Goal: Task Accomplishment & Management: Use online tool/utility

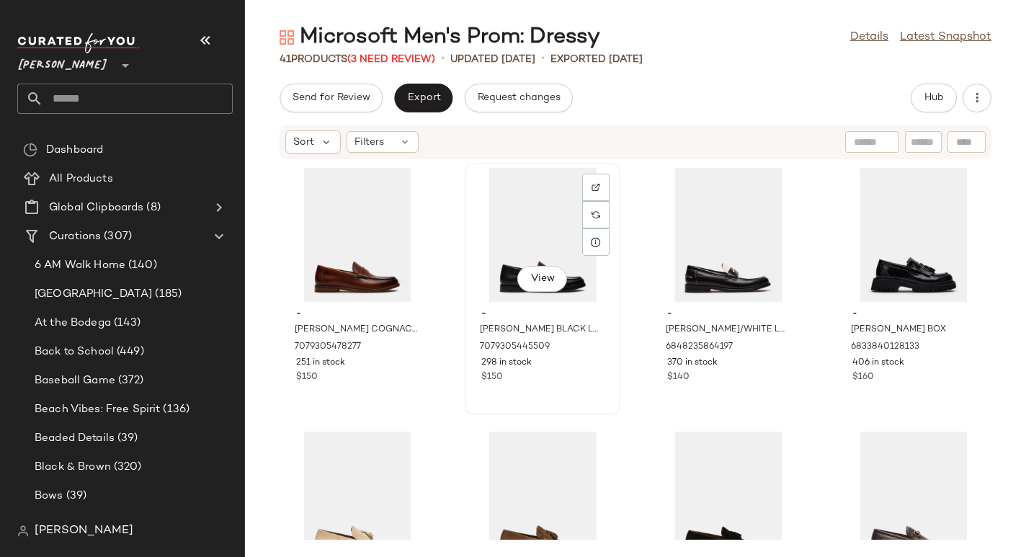
click at [515, 230] on div "View" at bounding box center [543, 235] width 146 height 134
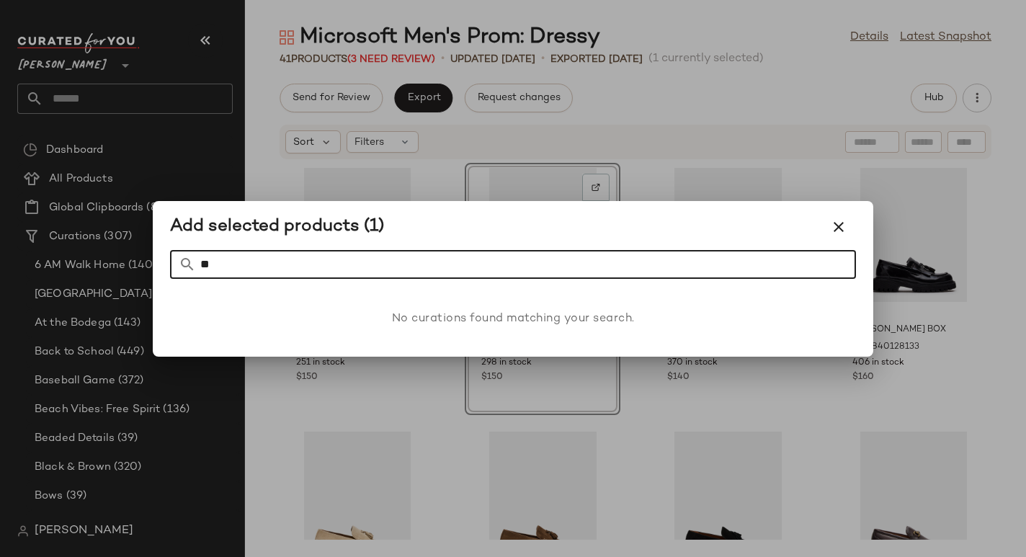
type input "*"
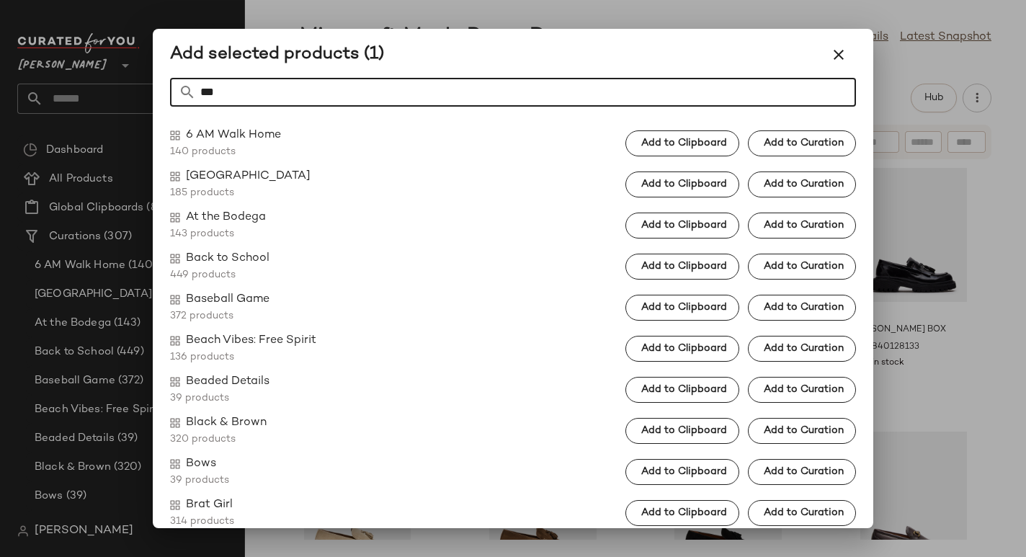
type input "****"
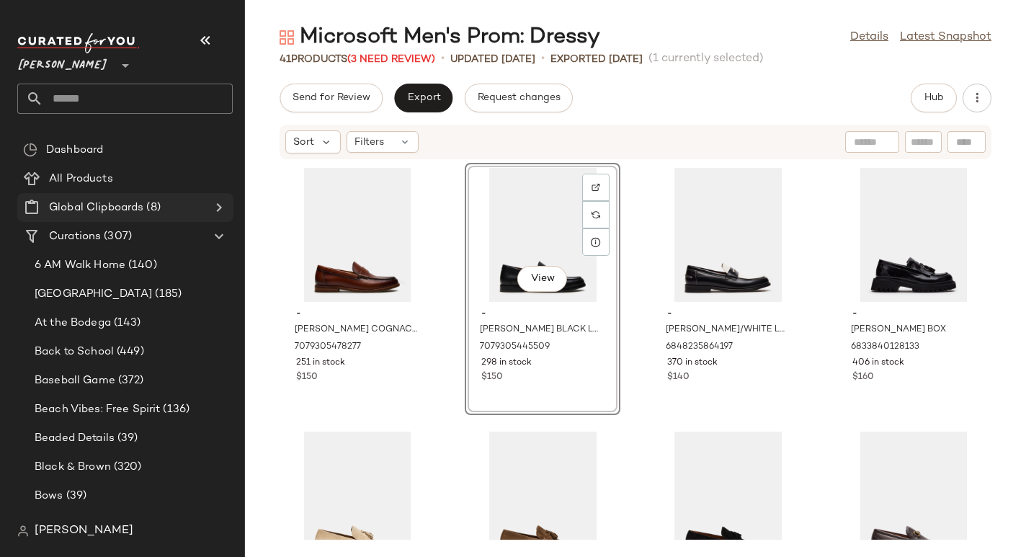
click at [107, 213] on span "Global Clipboards" at bounding box center [96, 208] width 94 height 17
drag, startPoint x: 205, startPoint y: 208, endPoint x: 231, endPoint y: 205, distance: 26.2
click at [206, 208] on div "Global Clipboards (8)" at bounding box center [126, 208] width 163 height 17
click at [221, 208] on icon at bounding box center [218, 207] width 17 height 17
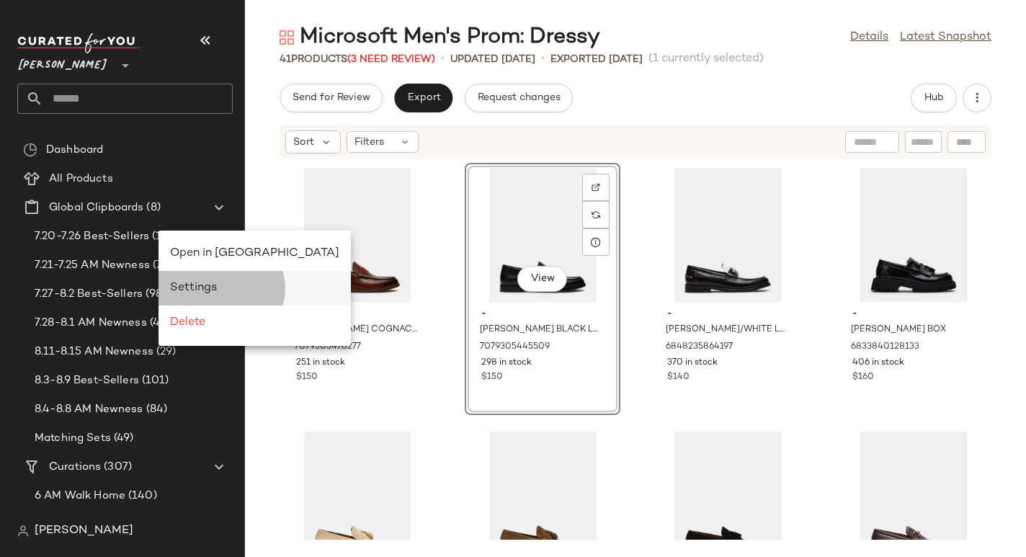
click at [226, 281] on div "Settings" at bounding box center [254, 288] width 169 height 17
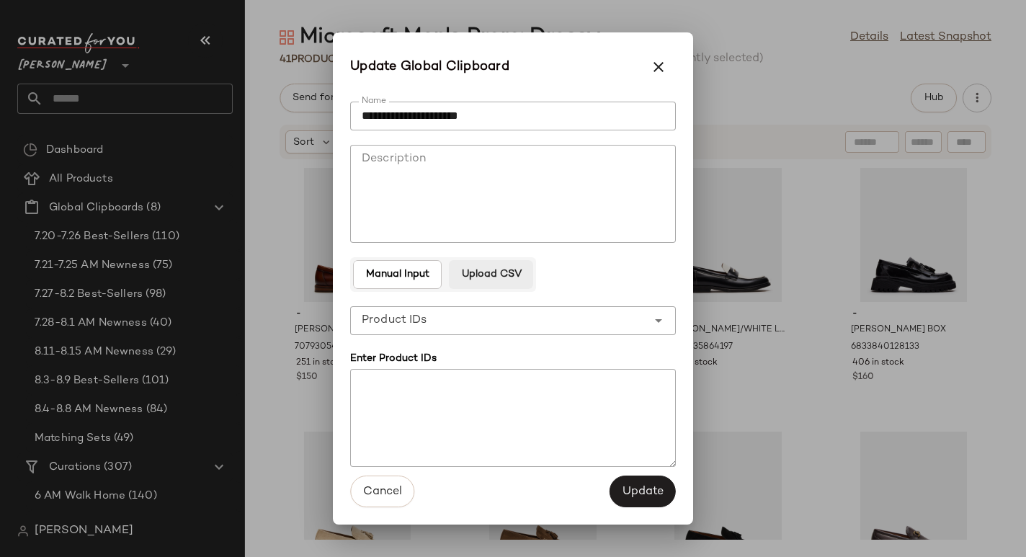
click at [513, 275] on span "Upload CSV" at bounding box center [491, 275] width 61 height 12
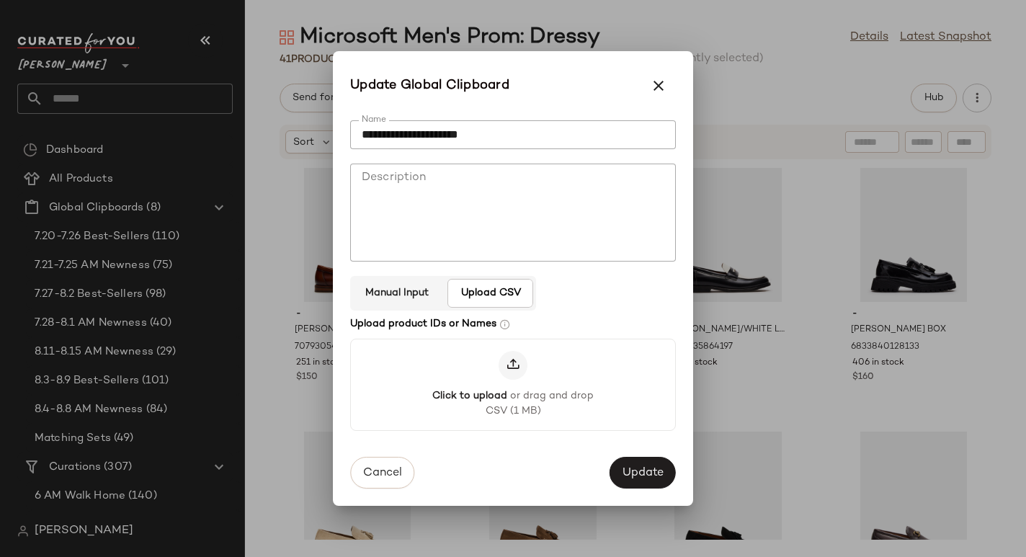
click at [448, 286] on button "Manual Input" at bounding box center [490, 293] width 85 height 29
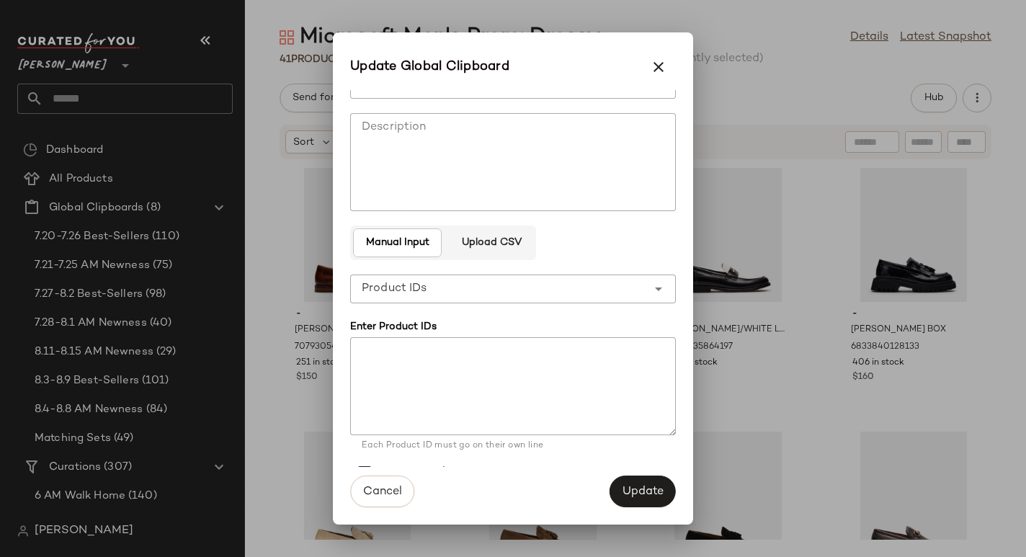
scroll to position [58, 0]
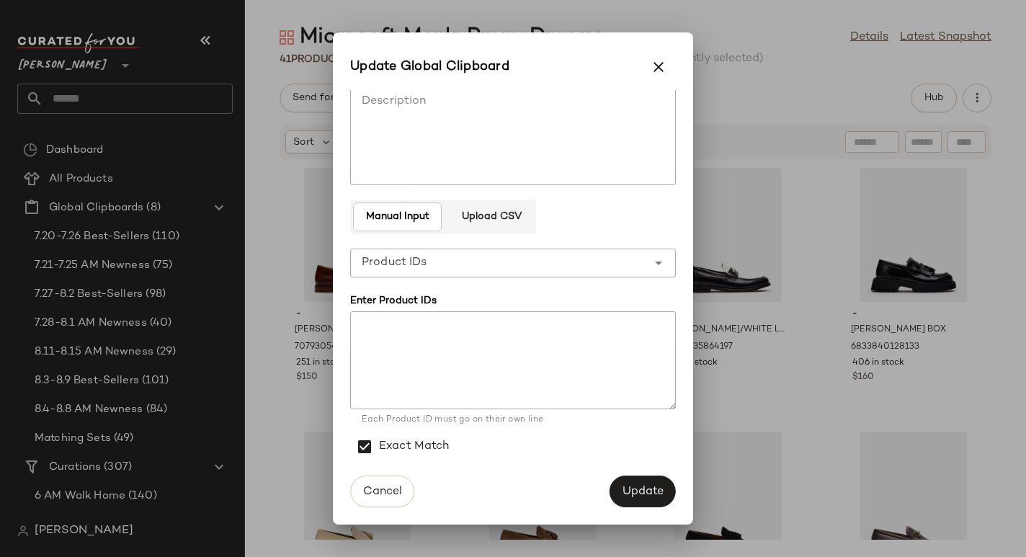
drag, startPoint x: 497, startPoint y: 224, endPoint x: 517, endPoint y: 312, distance: 90.2
click at [497, 224] on button "Upload CSV" at bounding box center [491, 217] width 84 height 29
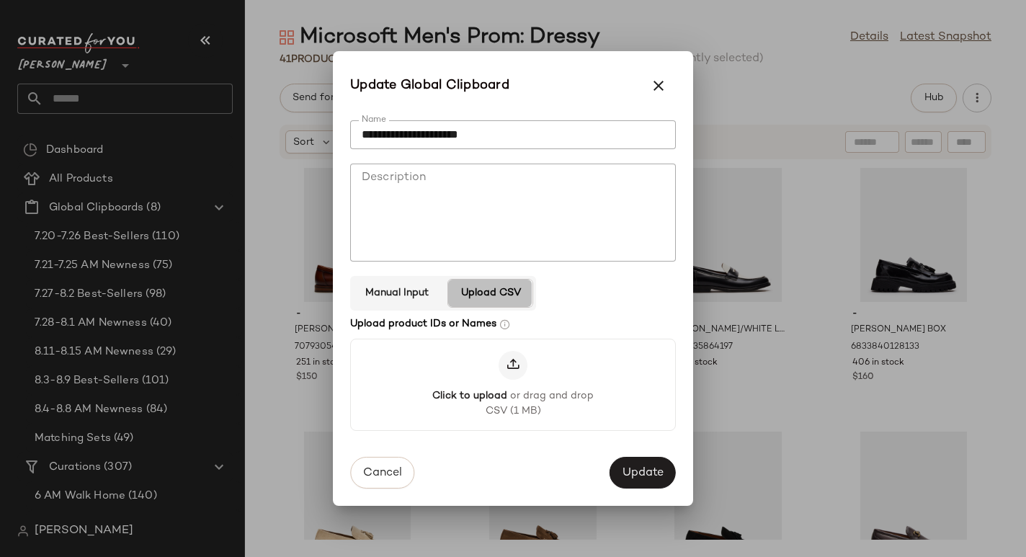
scroll to position [0, 0]
click at [408, 290] on span "Manual Input" at bounding box center [397, 294] width 64 height 12
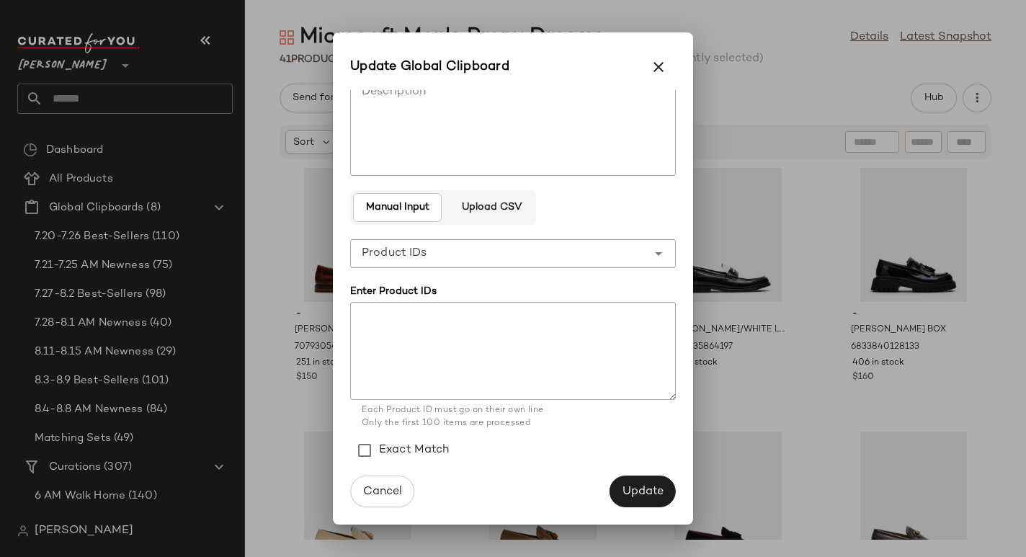
scroll to position [71, 0]
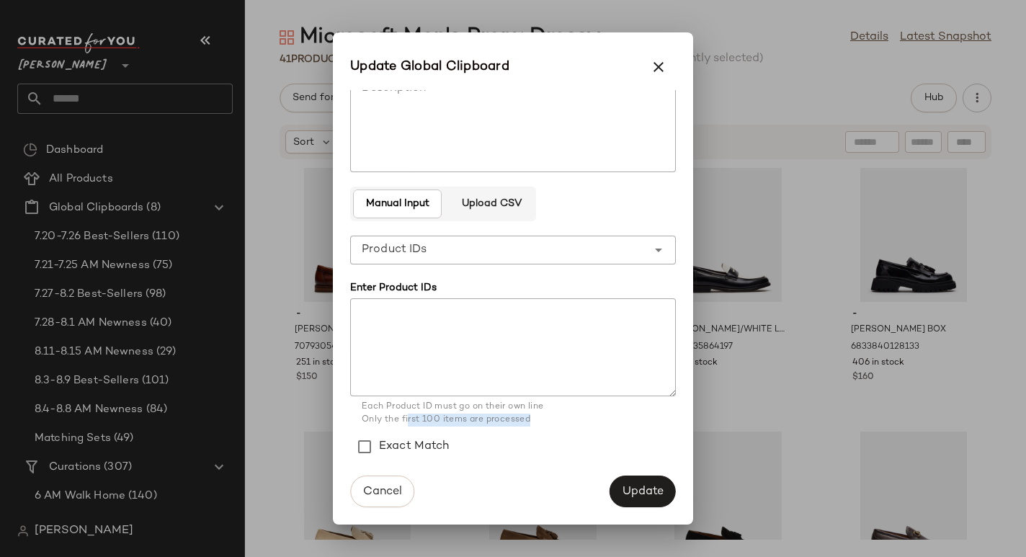
drag, startPoint x: 544, startPoint y: 417, endPoint x: 409, endPoint y: 415, distance: 135.5
click at [409, 415] on div "Each Product ID must go on their own line Only the first 100 items are processed" at bounding box center [513, 414] width 303 height 26
click at [534, 246] on div "**********" at bounding box center [498, 250] width 297 height 29
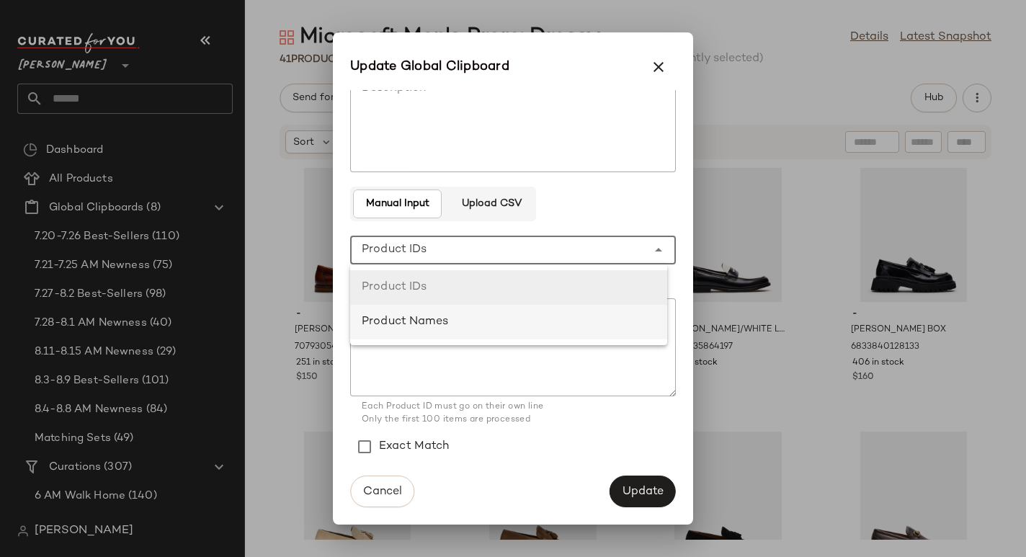
click at [506, 316] on div "Product Names" at bounding box center [509, 321] width 294 height 17
type input "**********"
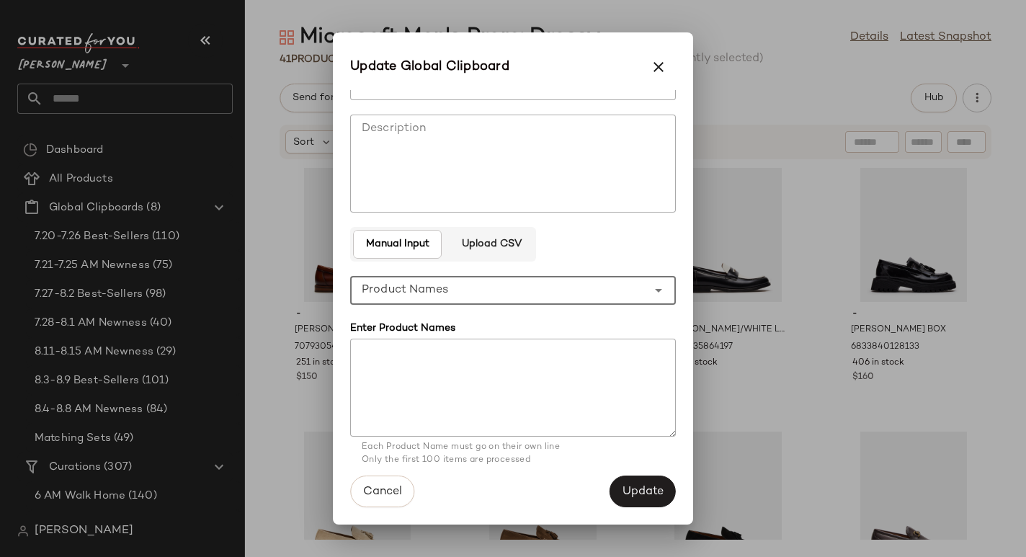
scroll to position [30, 0]
click at [112, 109] on div at bounding box center [513, 278] width 1026 height 557
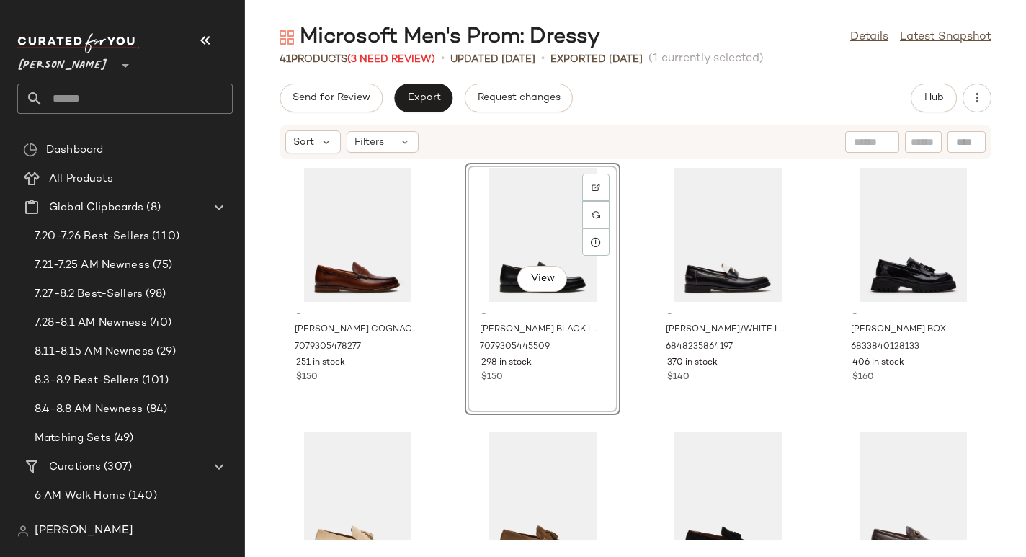
click at [117, 61] on icon at bounding box center [125, 65] width 17 height 17
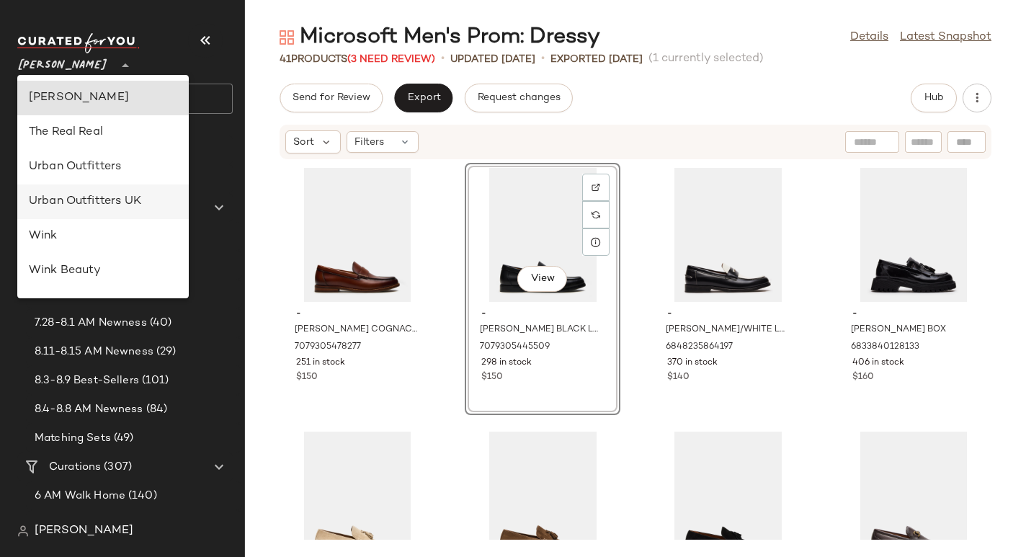
scroll to position [311, 0]
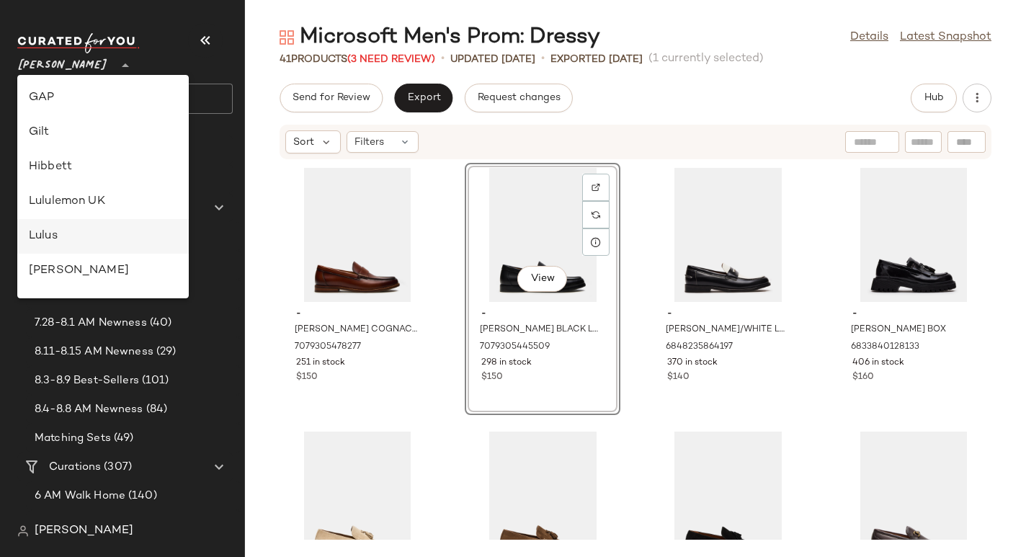
click at [92, 246] on div "Lulus" at bounding box center [103, 236] width 172 height 35
type input "**"
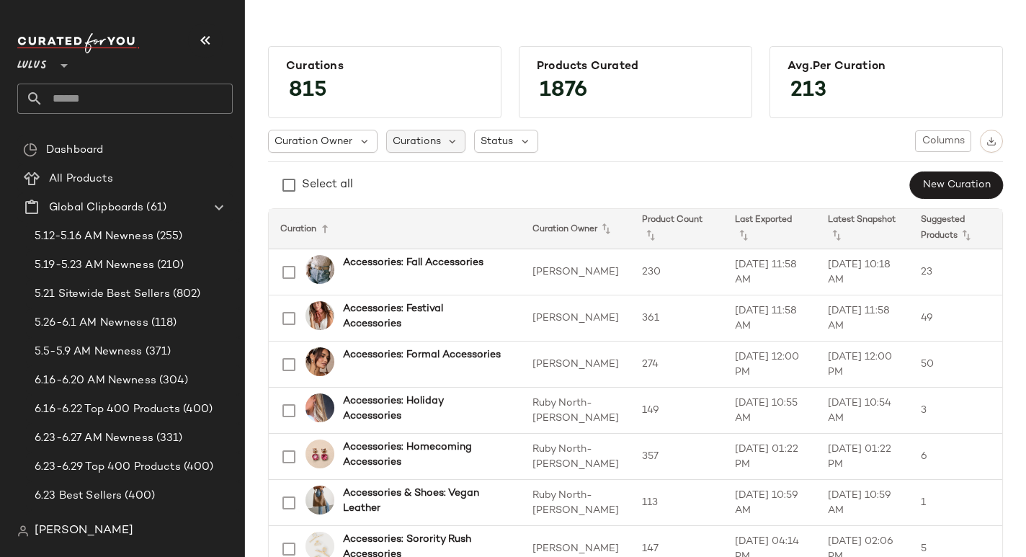
click at [432, 143] on span "Curations" at bounding box center [417, 141] width 48 height 15
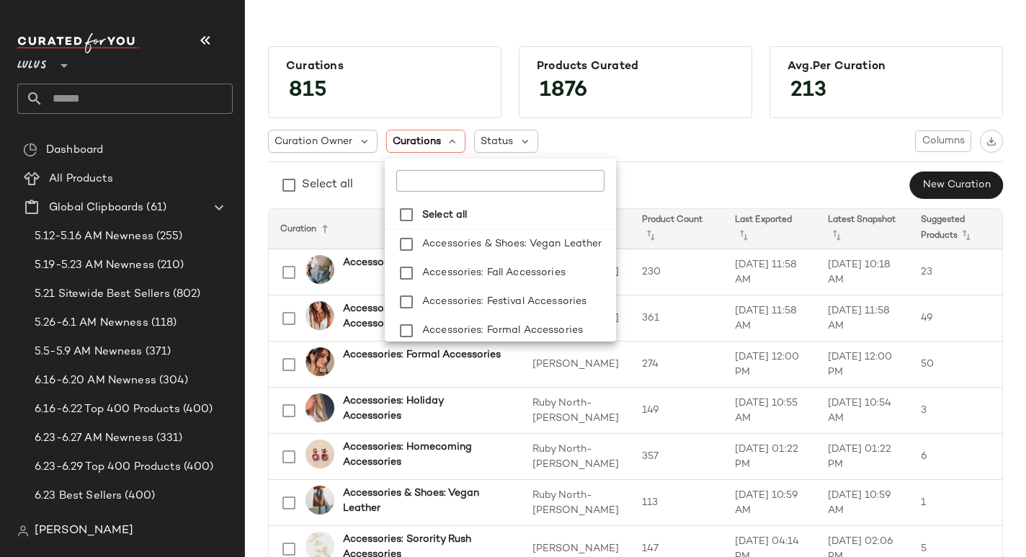
click at [448, 175] on input "text" at bounding box center [486, 181] width 180 height 22
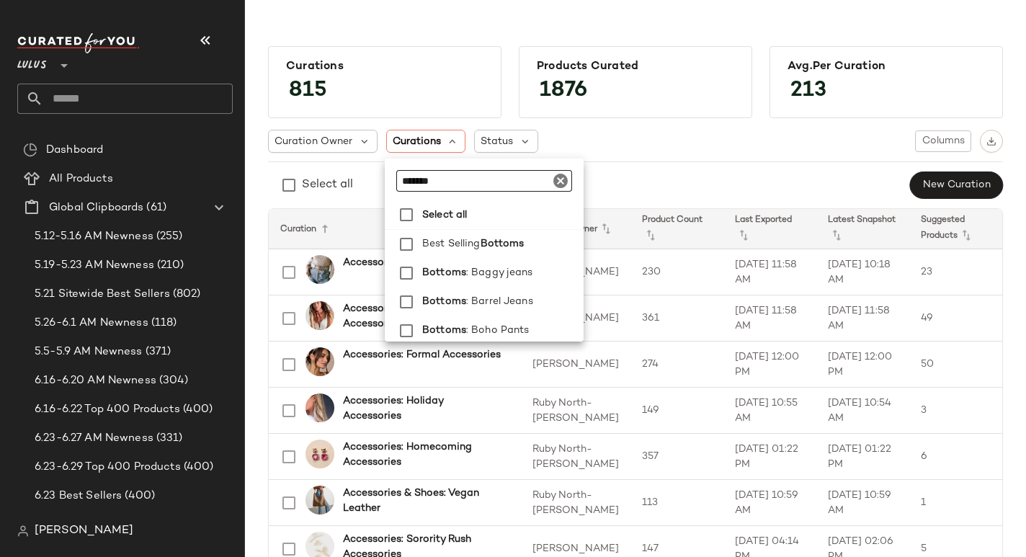
type input "*******"
click at [664, 180] on div "Select all New Curation" at bounding box center [635, 185] width 735 height 29
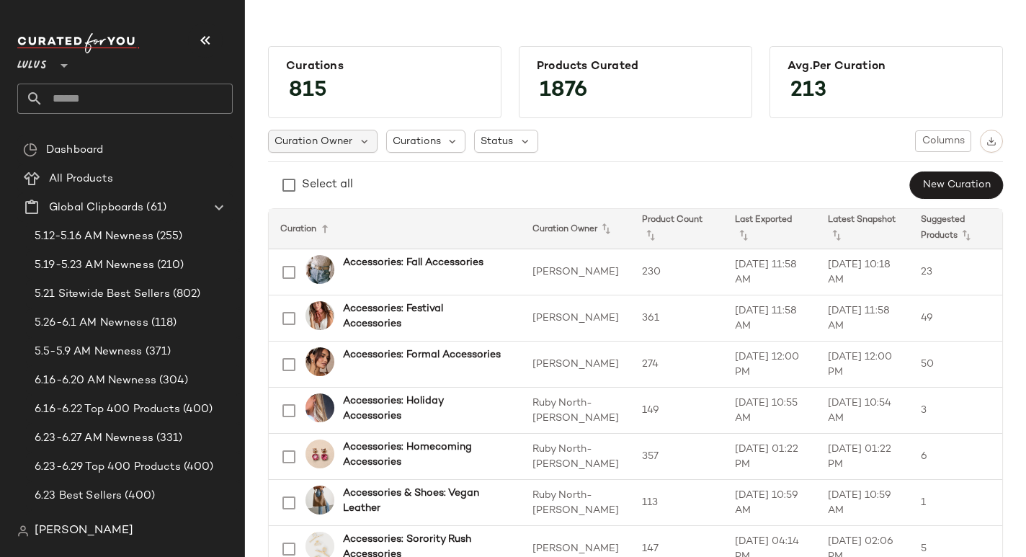
click at [474, 143] on div "Curation Owner" at bounding box center [506, 141] width 64 height 23
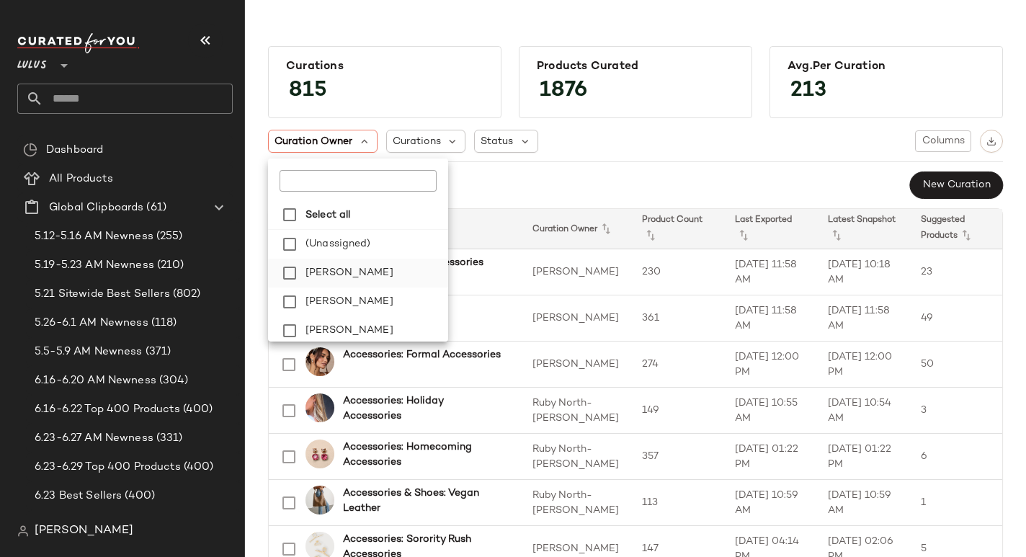
click at [362, 269] on span "[PERSON_NAME]" at bounding box center [350, 273] width 88 height 29
click at [481, 150] on div "Curations" at bounding box center [521, 141] width 80 height 23
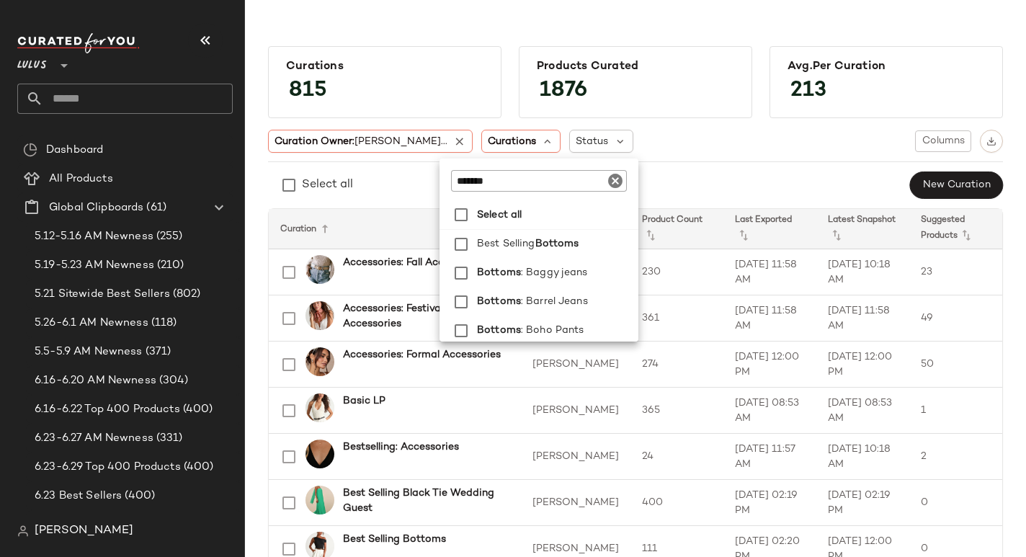
click at [469, 179] on input "*******" at bounding box center [539, 181] width 176 height 22
click at [617, 182] on icon "Clear" at bounding box center [615, 180] width 17 height 17
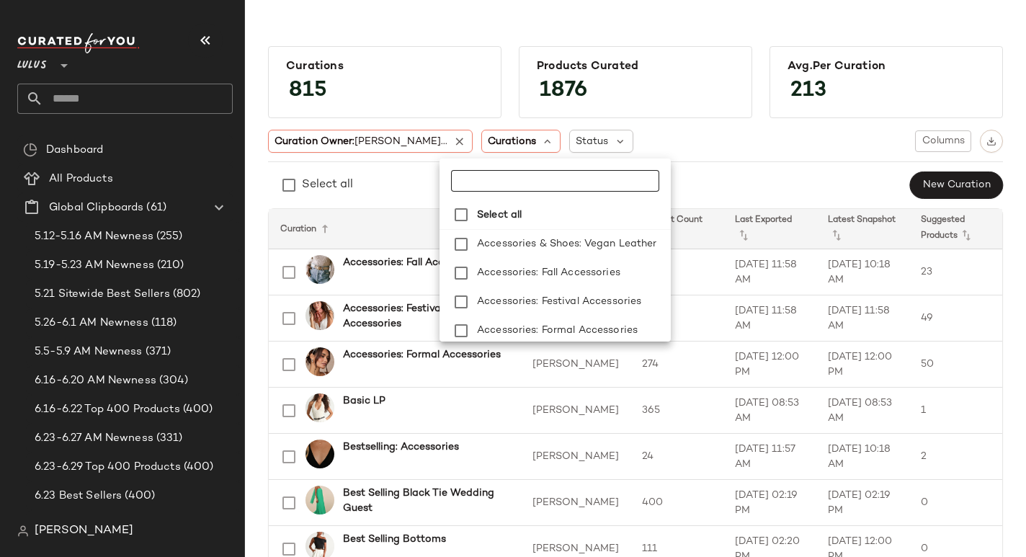
click at [700, 160] on div "Curation Owner: Emily Sa... Curations Status Columns Select all New Curation" at bounding box center [635, 165] width 735 height 70
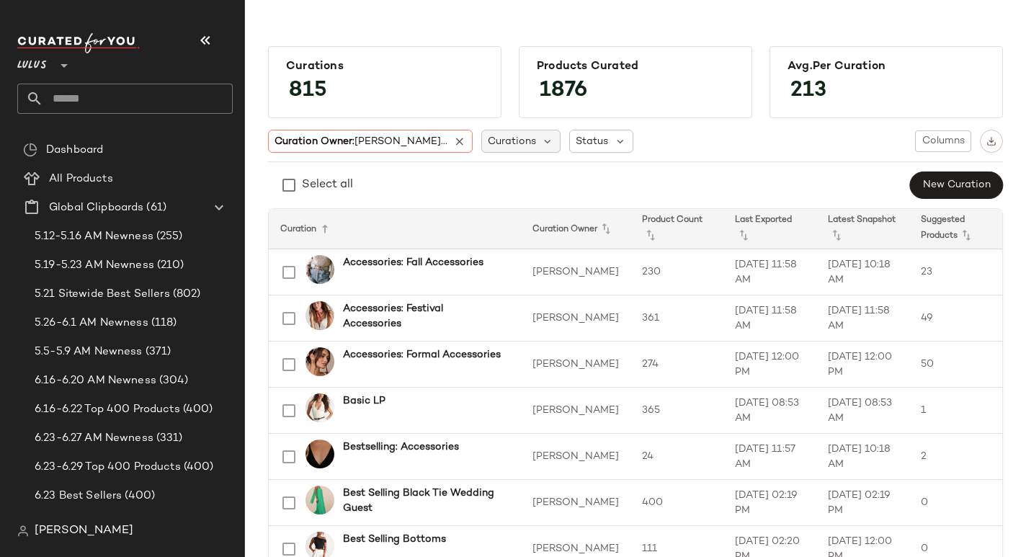
click at [493, 136] on span "Curations" at bounding box center [512, 141] width 48 height 15
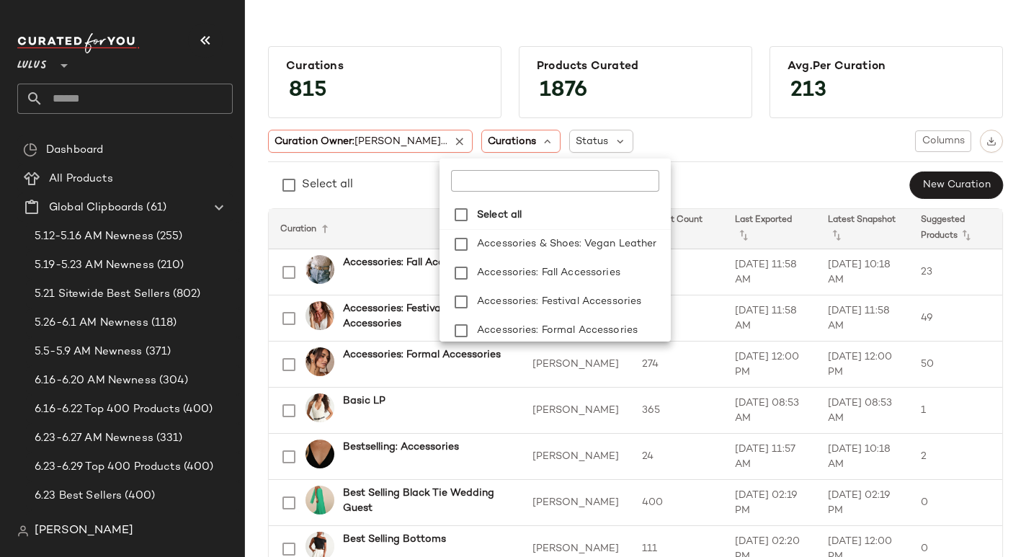
click at [537, 174] on input "text" at bounding box center [541, 181] width 180 height 22
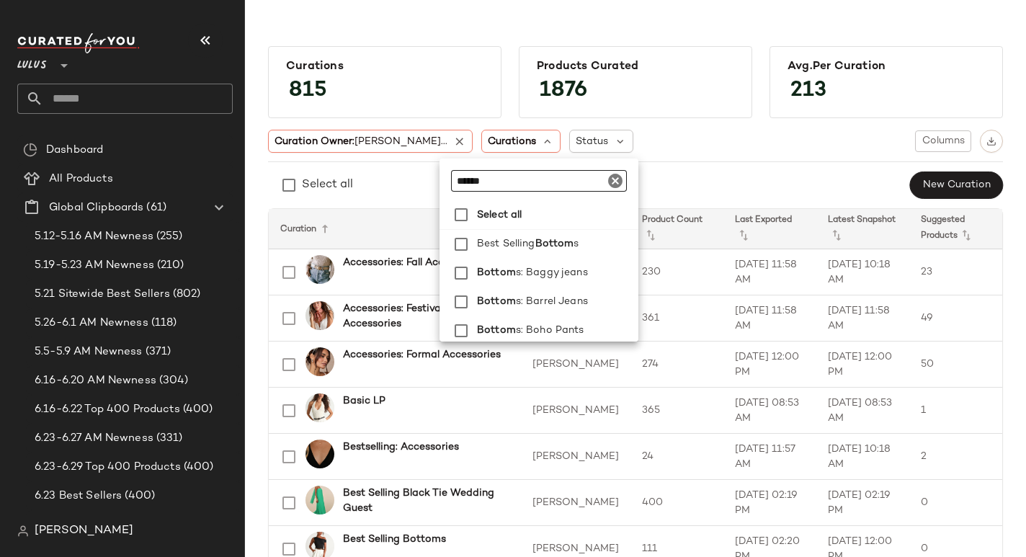
type input "******"
click at [670, 166] on div "Curation Owner: Emily Sa... Curations Status Columns Select all New Curation" at bounding box center [635, 165] width 735 height 70
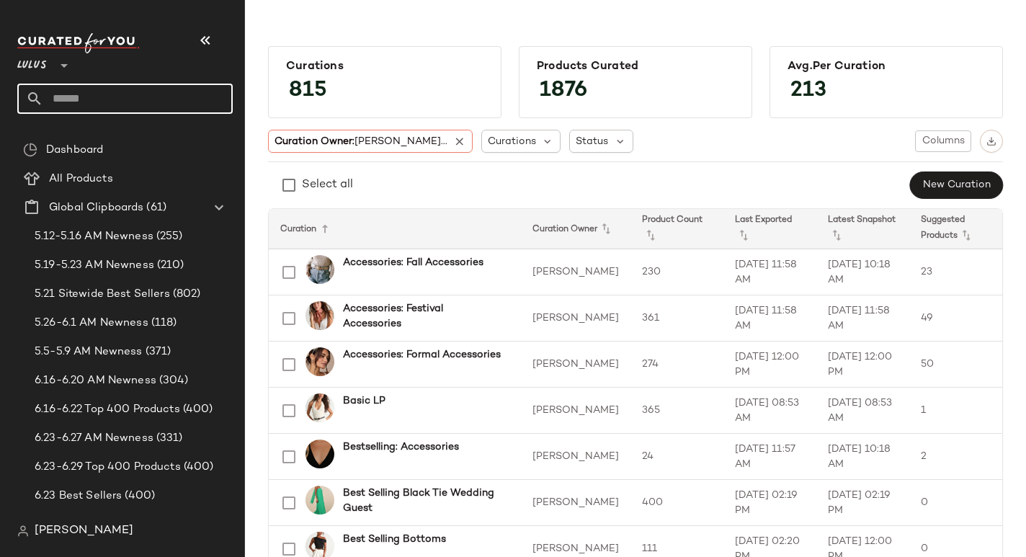
click at [121, 99] on input "text" at bounding box center [138, 99] width 190 height 30
click at [453, 146] on icon at bounding box center [459, 141] width 13 height 13
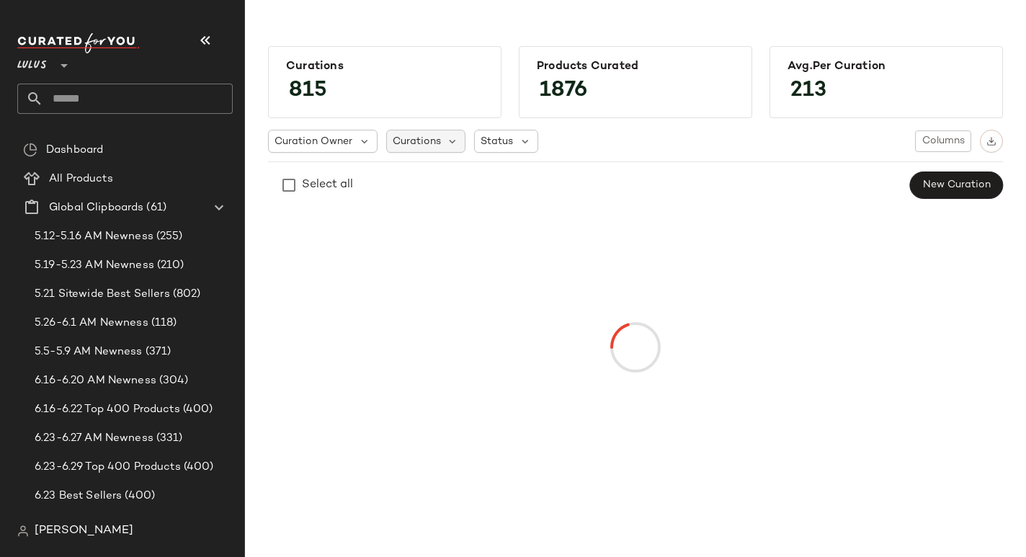
click at [433, 149] on div "Curations" at bounding box center [426, 141] width 80 height 23
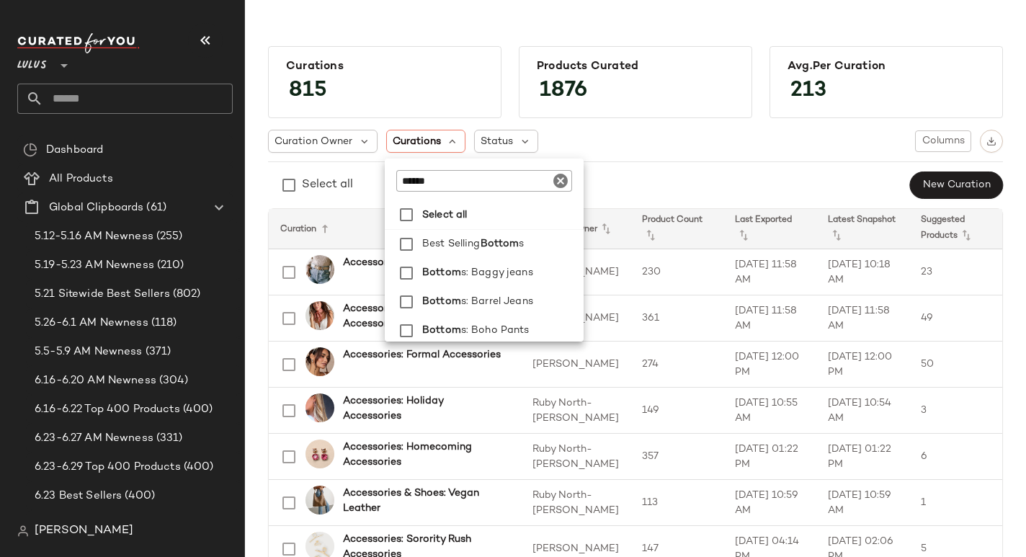
click at [564, 181] on icon "Clear" at bounding box center [560, 180] width 17 height 17
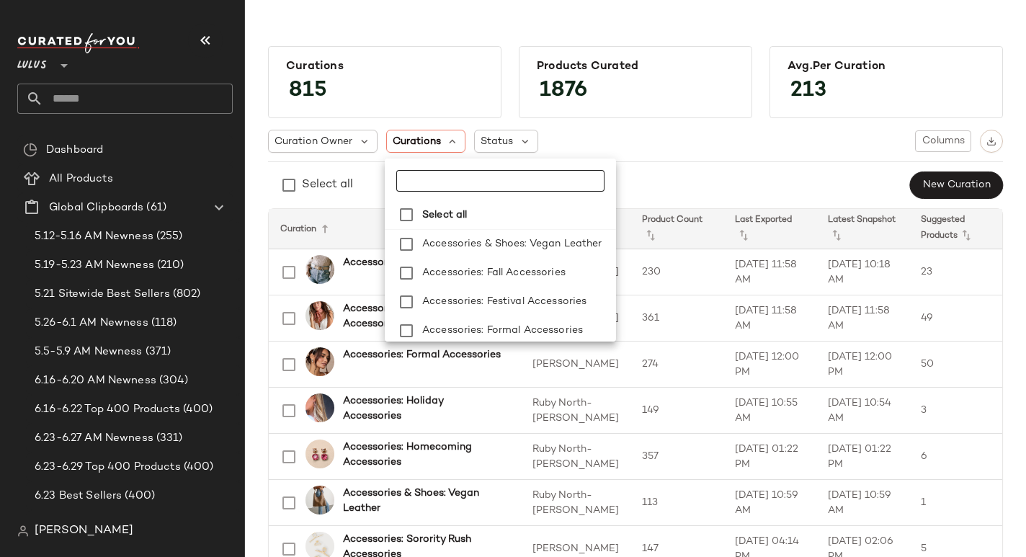
drag, startPoint x: 754, startPoint y: 189, endPoint x: 711, endPoint y: 186, distance: 43.3
click at [754, 189] on div "Select all New Curation" at bounding box center [635, 185] width 735 height 29
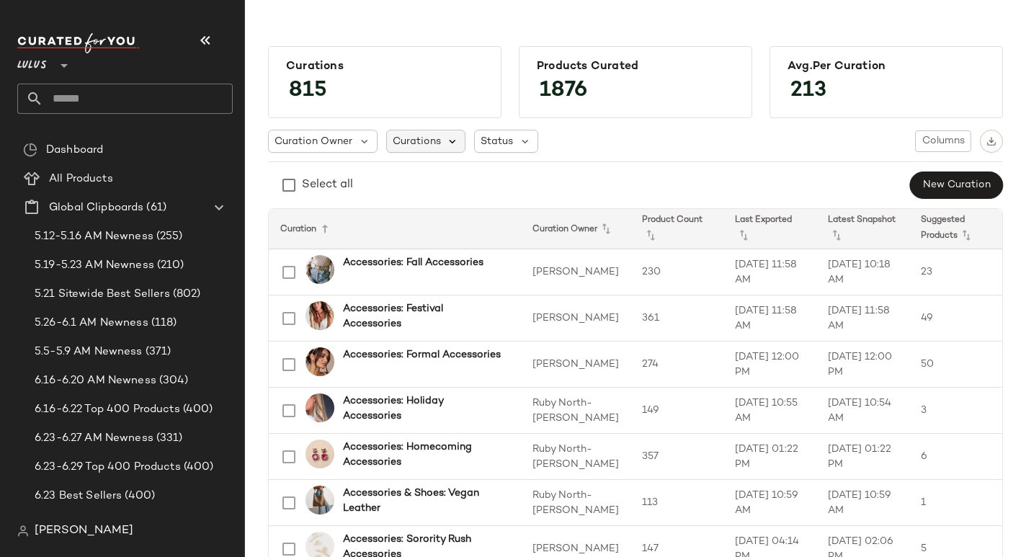
click at [457, 141] on icon at bounding box center [453, 141] width 13 height 13
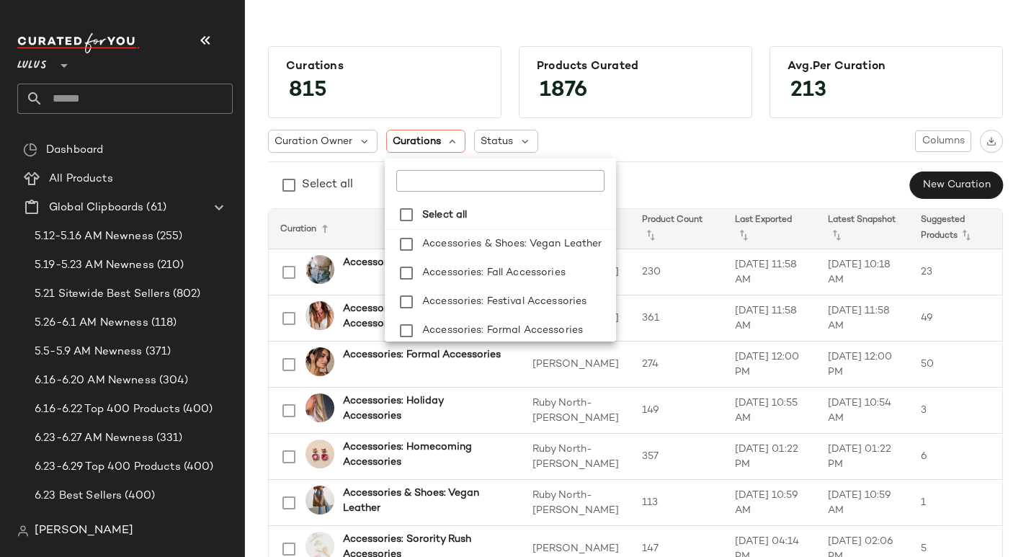
click at [517, 185] on input "text" at bounding box center [486, 181] width 180 height 22
type input "******"
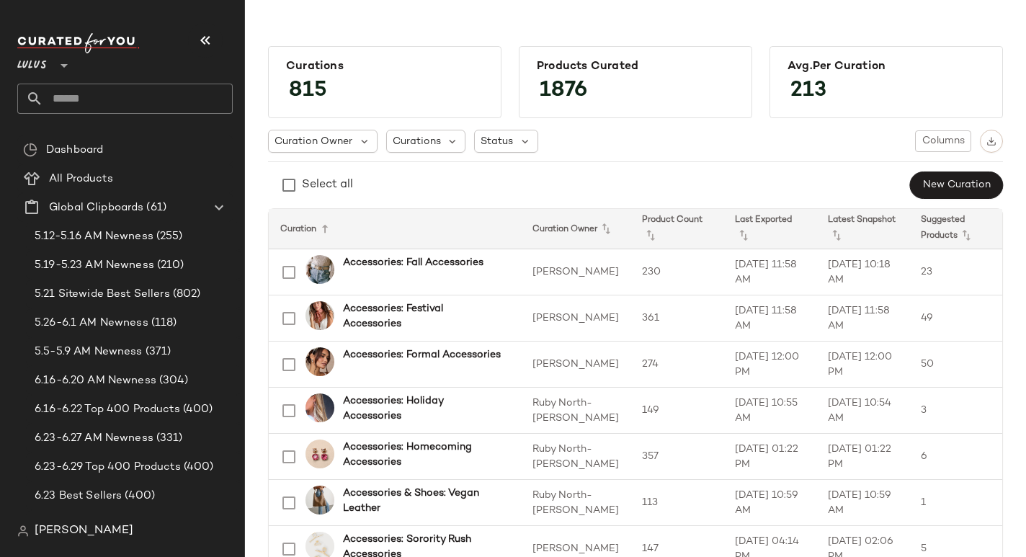
click at [595, 157] on div "Curation Owner Curations Status Columns Select all New Curation" at bounding box center [635, 165] width 735 height 70
click at [444, 138] on div "Curations" at bounding box center [426, 141] width 80 height 23
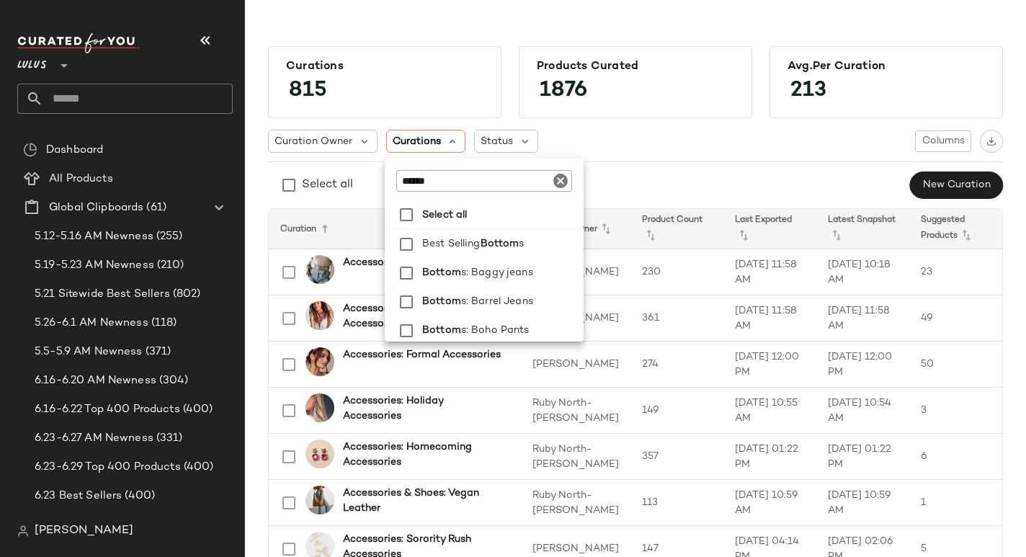
click at [477, 187] on input "******" at bounding box center [484, 181] width 176 height 22
click at [563, 182] on icon "Clear" at bounding box center [560, 180] width 17 height 17
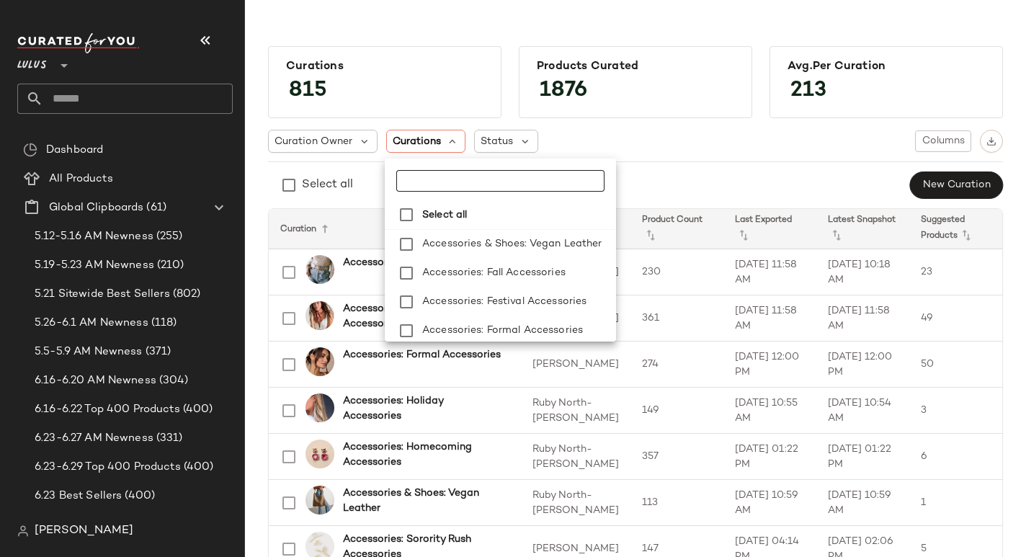
click at [437, 179] on input "text" at bounding box center [486, 181] width 180 height 22
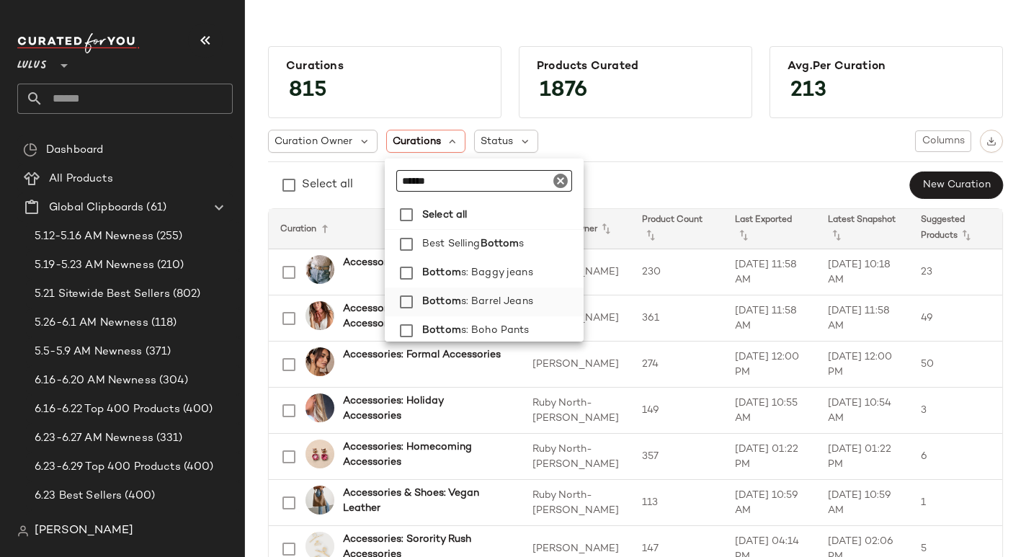
type input "******"
click at [724, 169] on div "Curation Owner Curations: Best Sel... Status Columns Select all New Curation" at bounding box center [635, 165] width 735 height 70
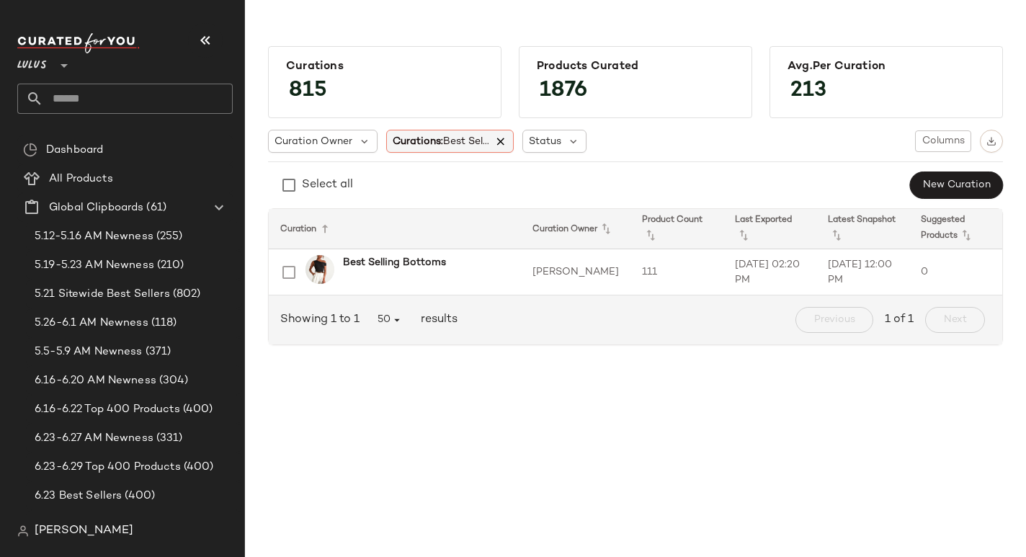
click at [506, 142] on icon at bounding box center [501, 141] width 13 height 13
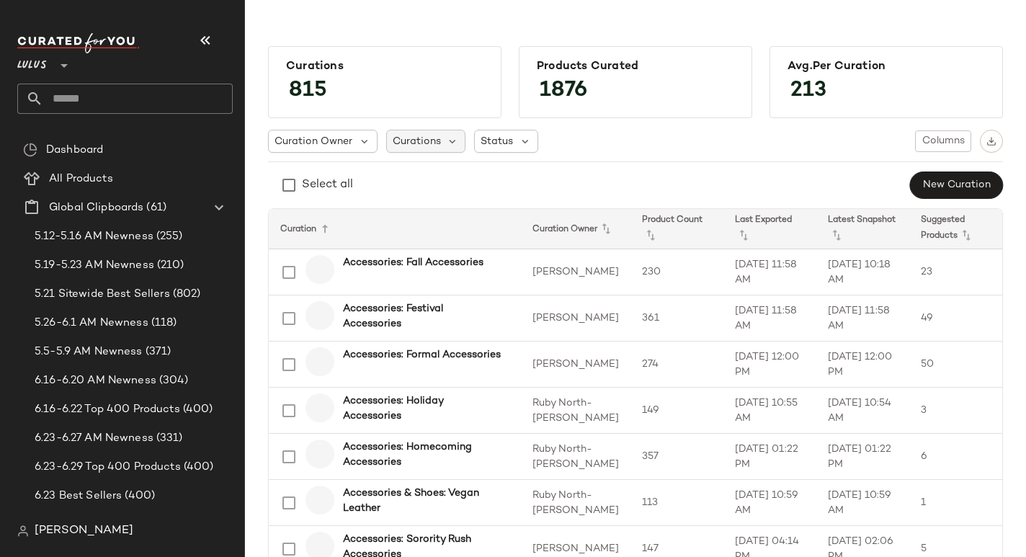
click at [432, 145] on span "Curations" at bounding box center [417, 141] width 48 height 15
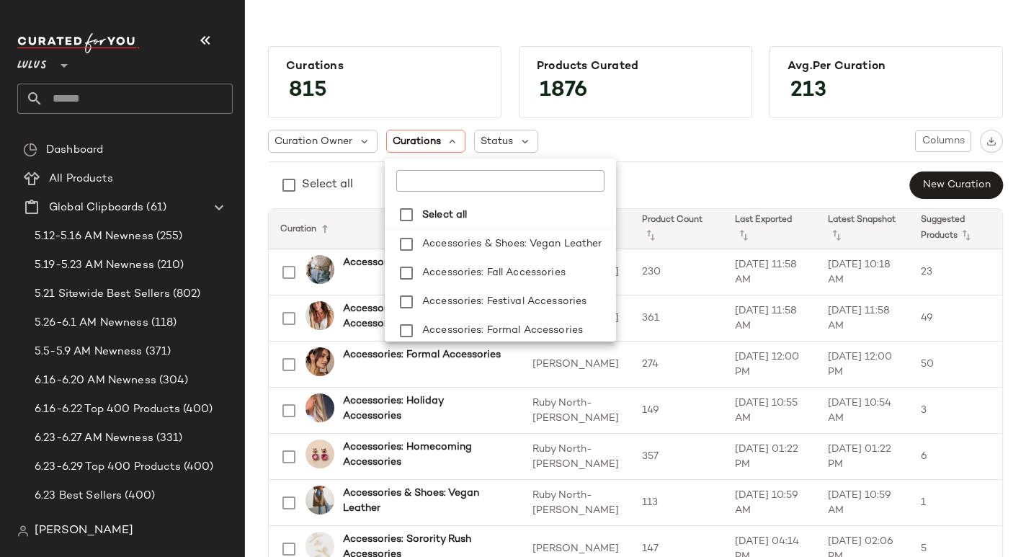
click at [483, 184] on input "text" at bounding box center [486, 181] width 180 height 22
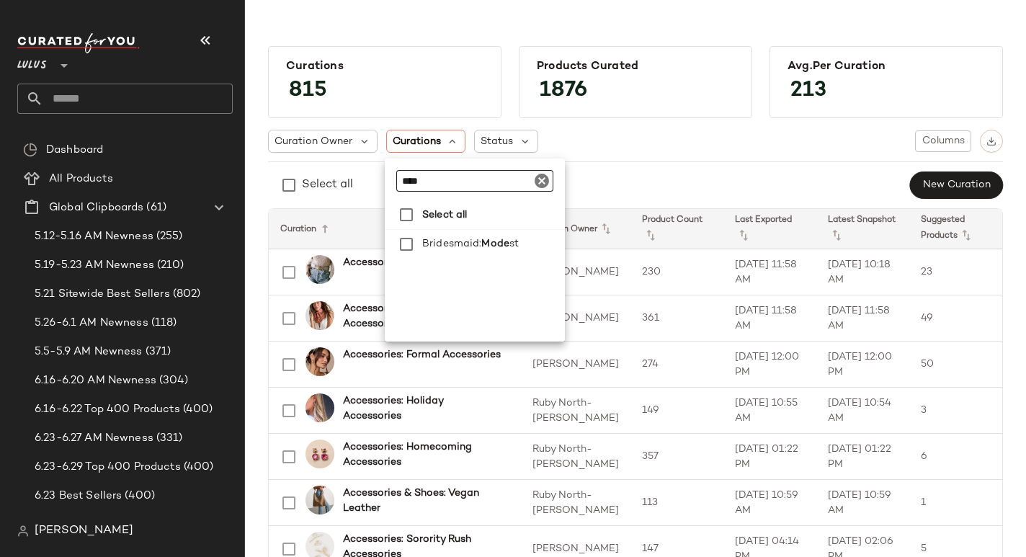
type input "****"
click at [659, 182] on div "Select all New Curation" at bounding box center [635, 185] width 735 height 29
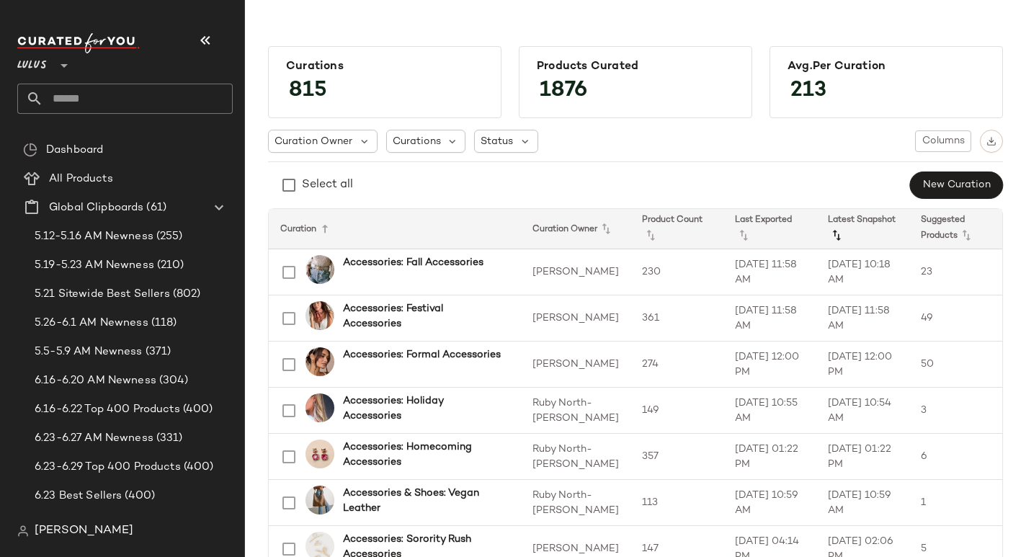
click at [828, 236] on icon at bounding box center [836, 235] width 17 height 17
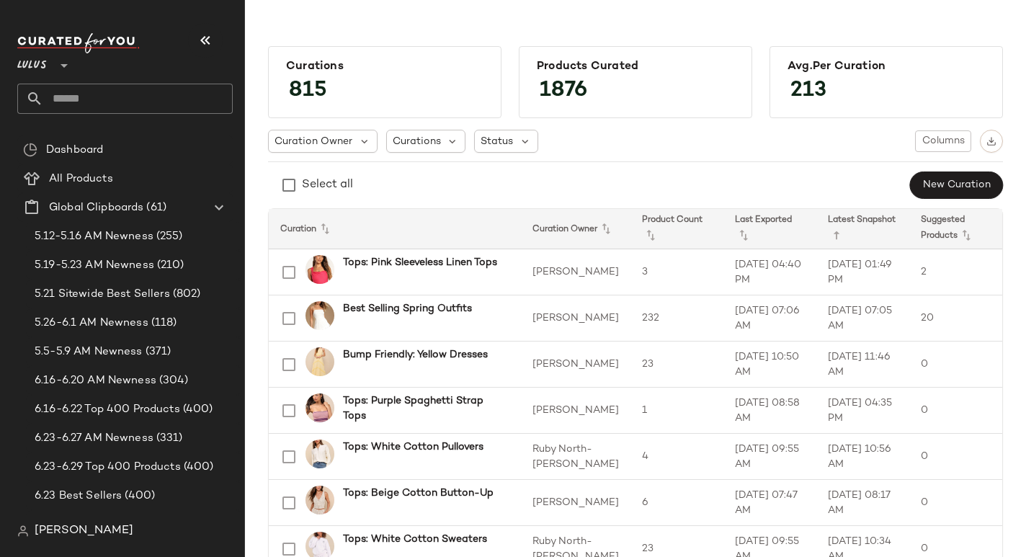
click at [828, 236] on icon at bounding box center [836, 235] width 17 height 17
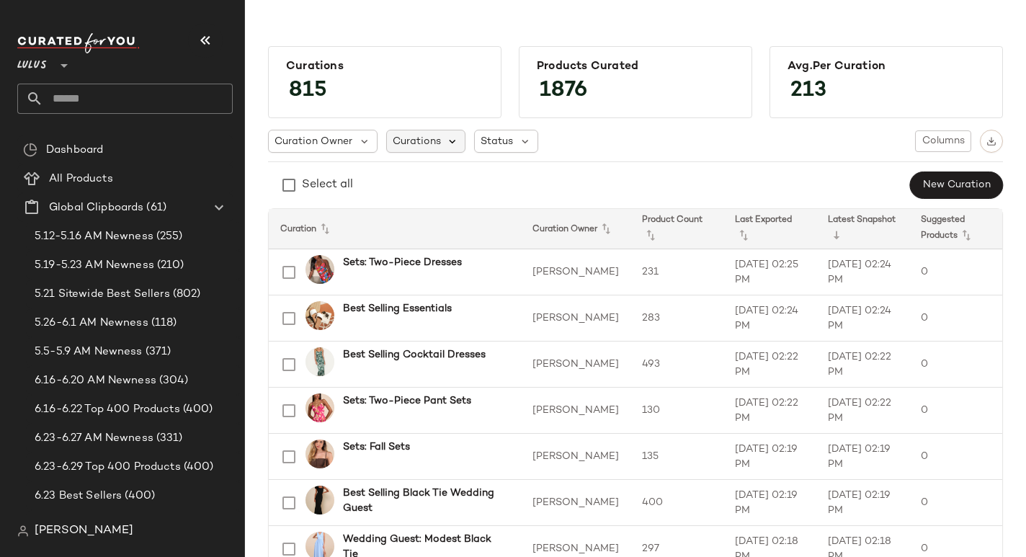
click at [447, 146] on icon at bounding box center [453, 141] width 13 height 13
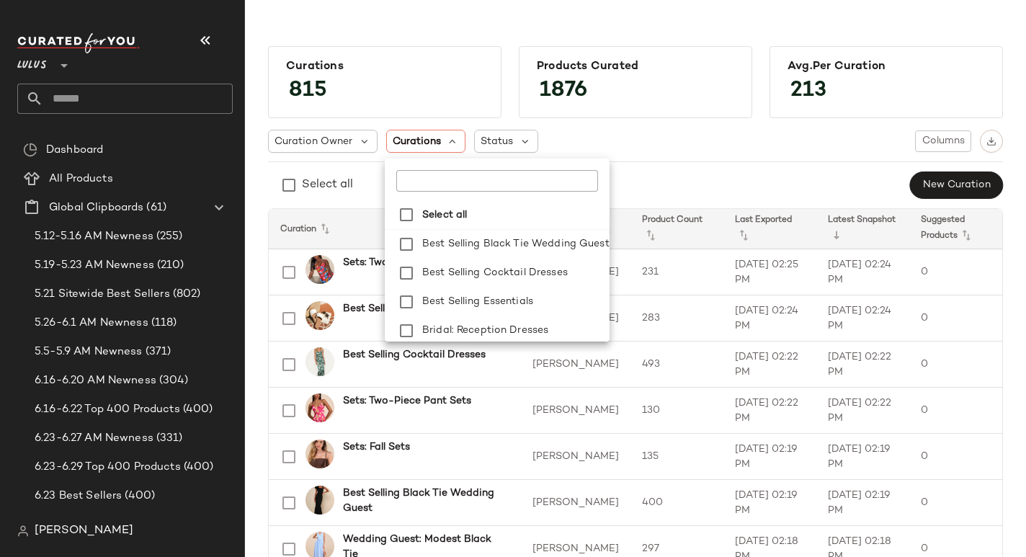
click at [474, 180] on input "text" at bounding box center [486, 181] width 180 height 22
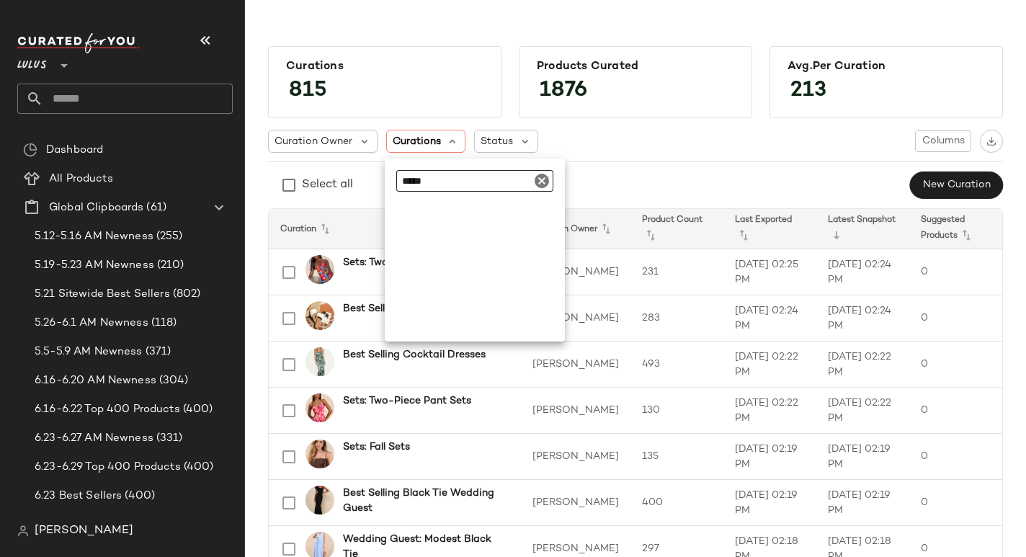
type input "******"
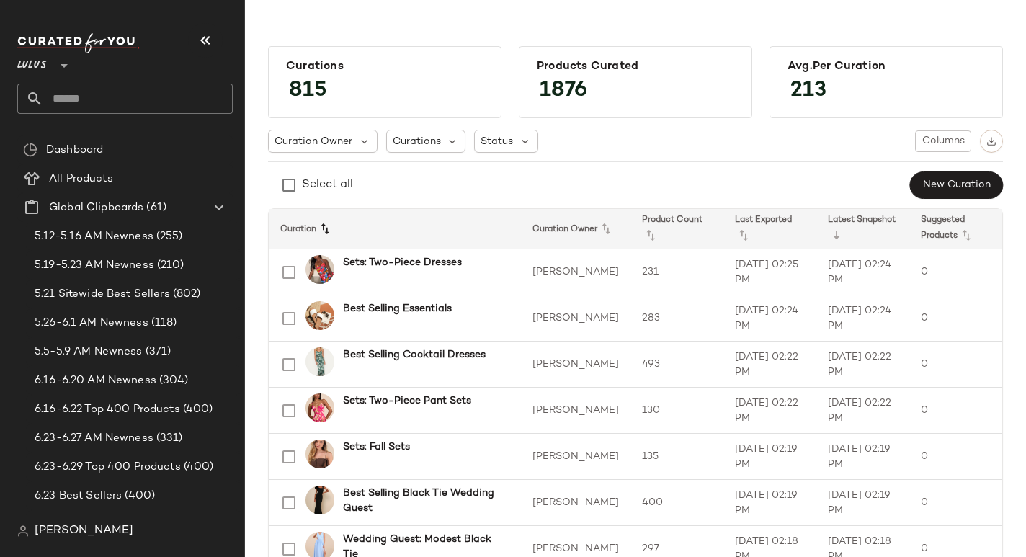
click at [329, 222] on icon at bounding box center [324, 229] width 17 height 17
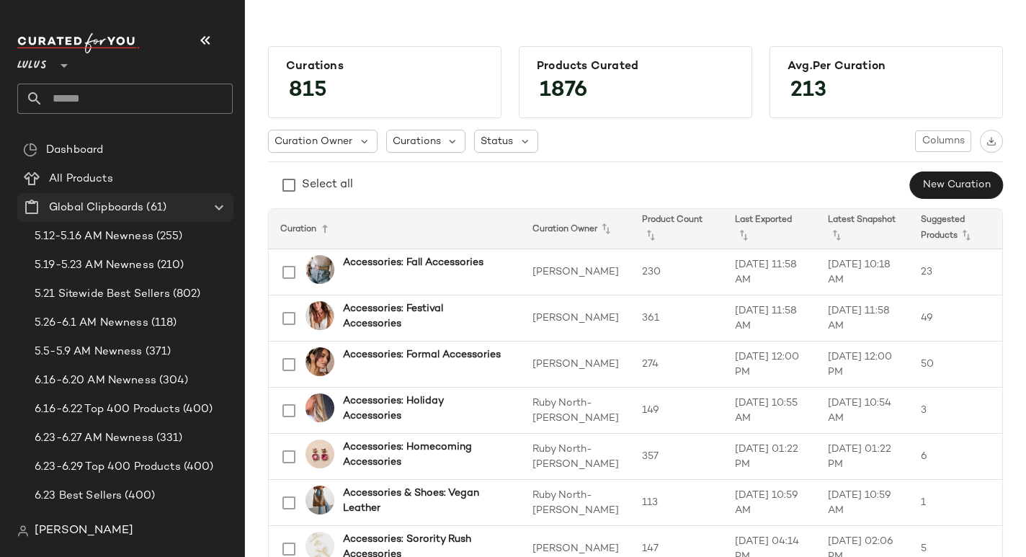
click at [222, 208] on icon at bounding box center [218, 207] width 17 height 17
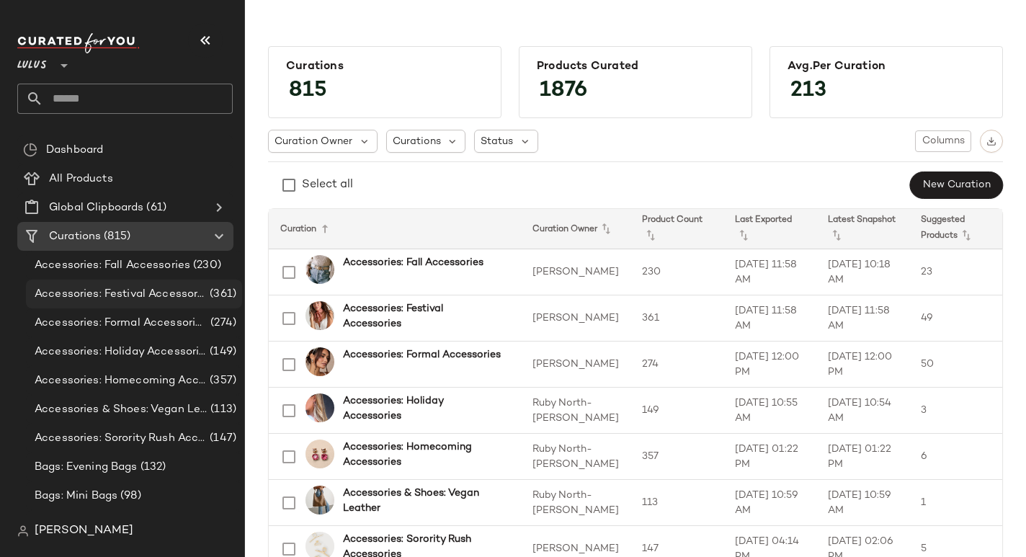
click at [174, 304] on div "Accessories: Festival Accessories (361)" at bounding box center [134, 294] width 216 height 29
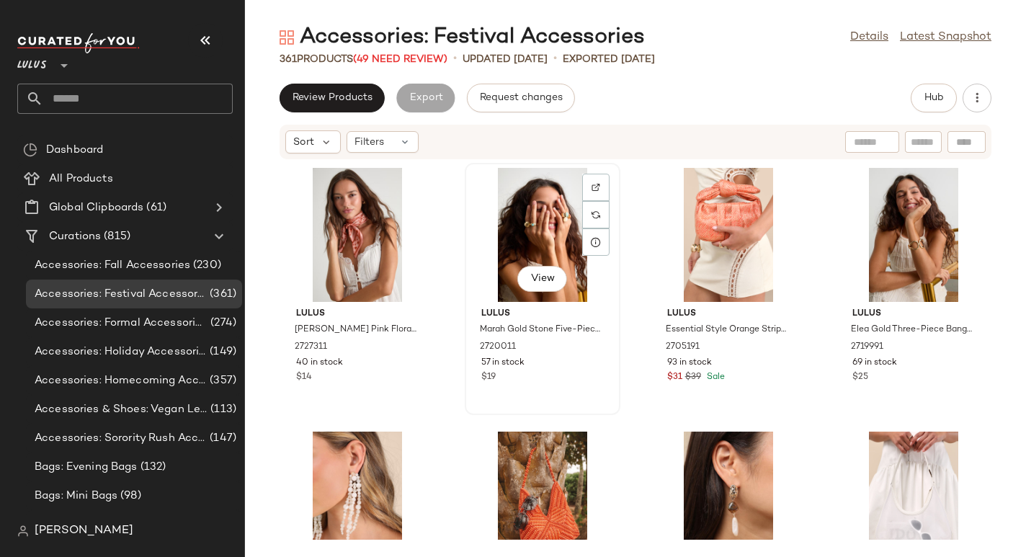
click at [538, 234] on div "View" at bounding box center [543, 235] width 146 height 134
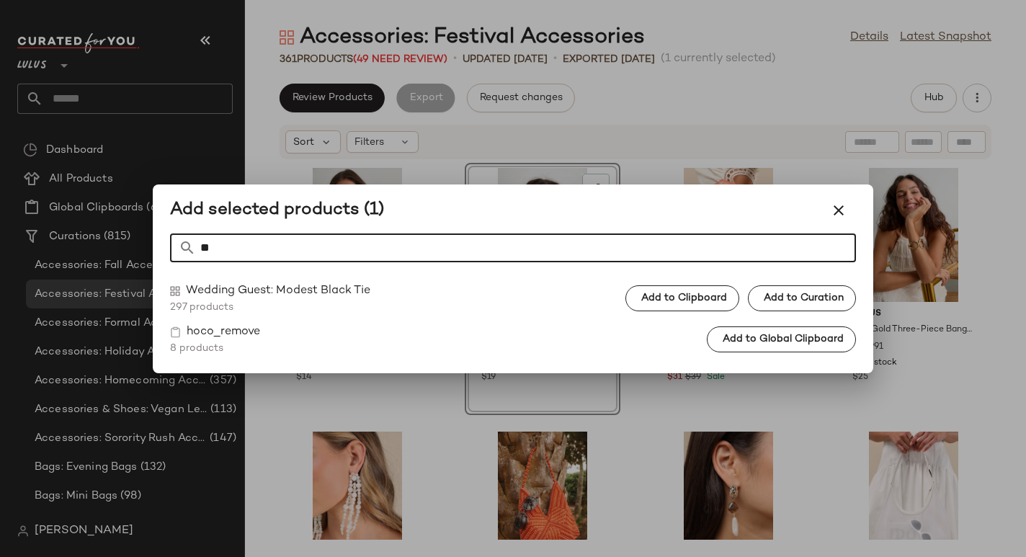
type input "*"
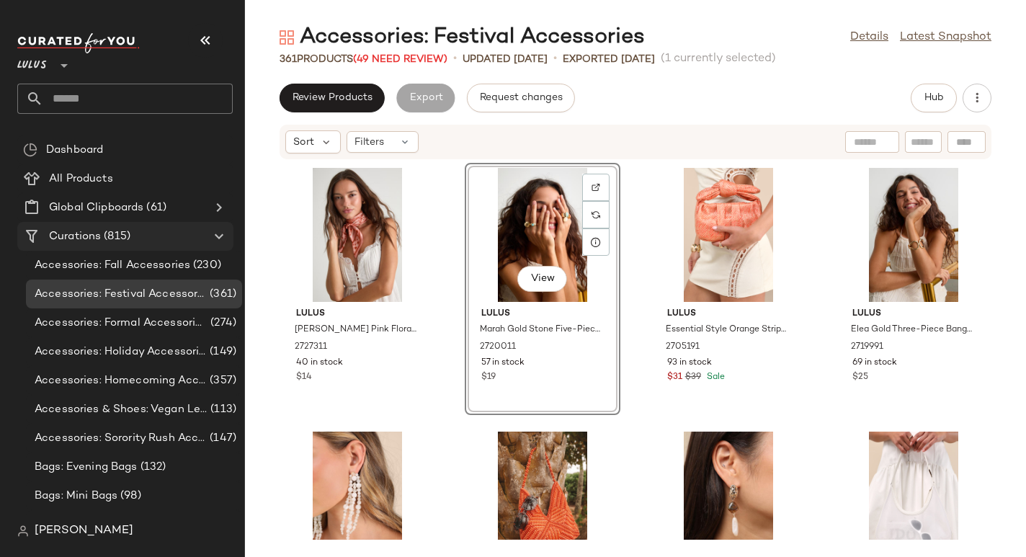
click at [92, 233] on span "Curations" at bounding box center [75, 236] width 52 height 17
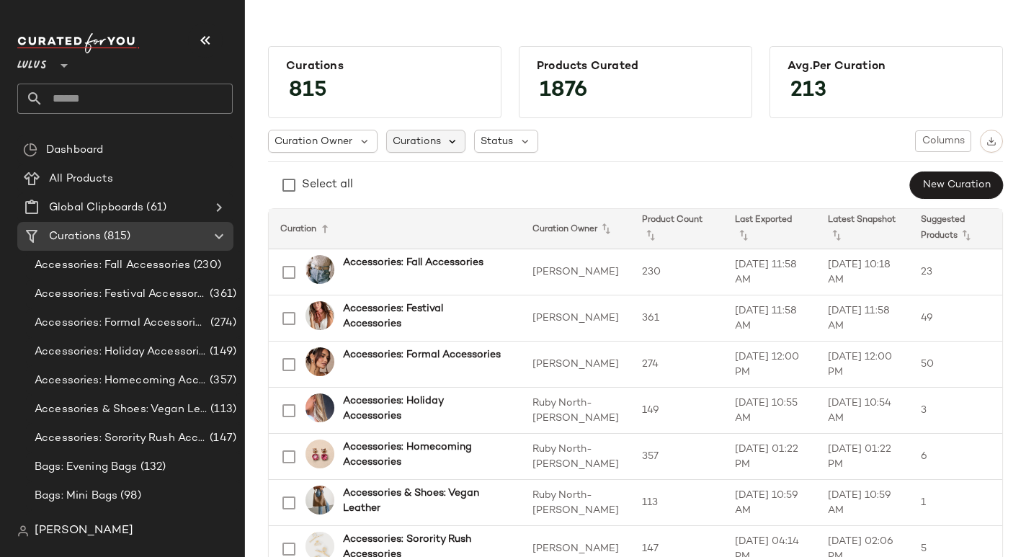
click at [455, 146] on icon at bounding box center [453, 141] width 13 height 13
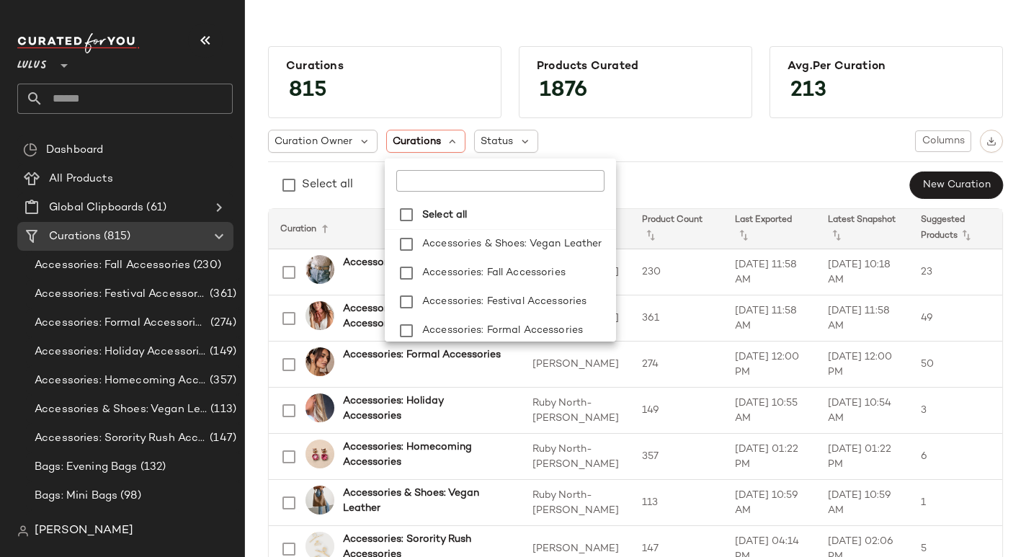
click at [516, 187] on input "text" at bounding box center [486, 181] width 180 height 22
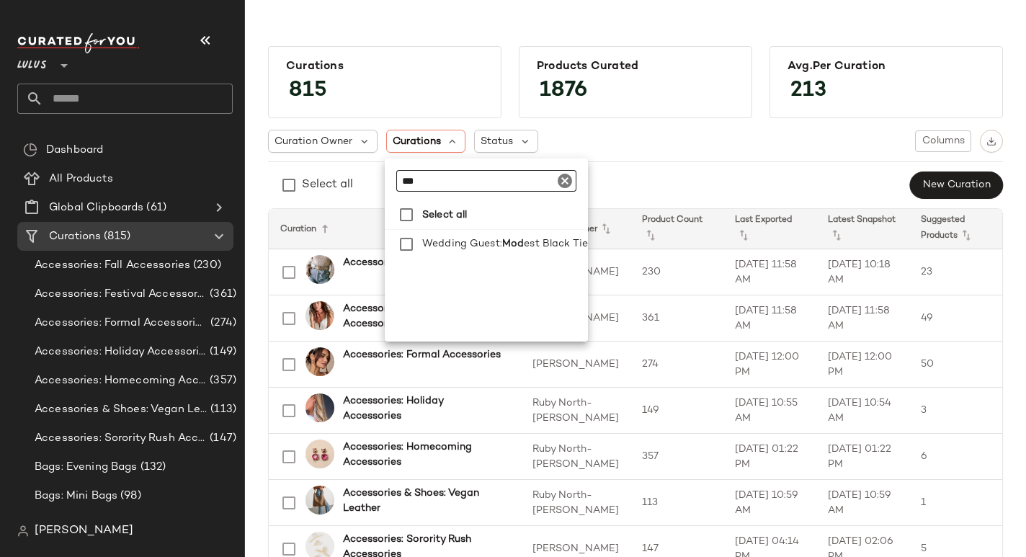
type input "****"
click at [568, 179] on icon "Clear" at bounding box center [564, 180] width 17 height 17
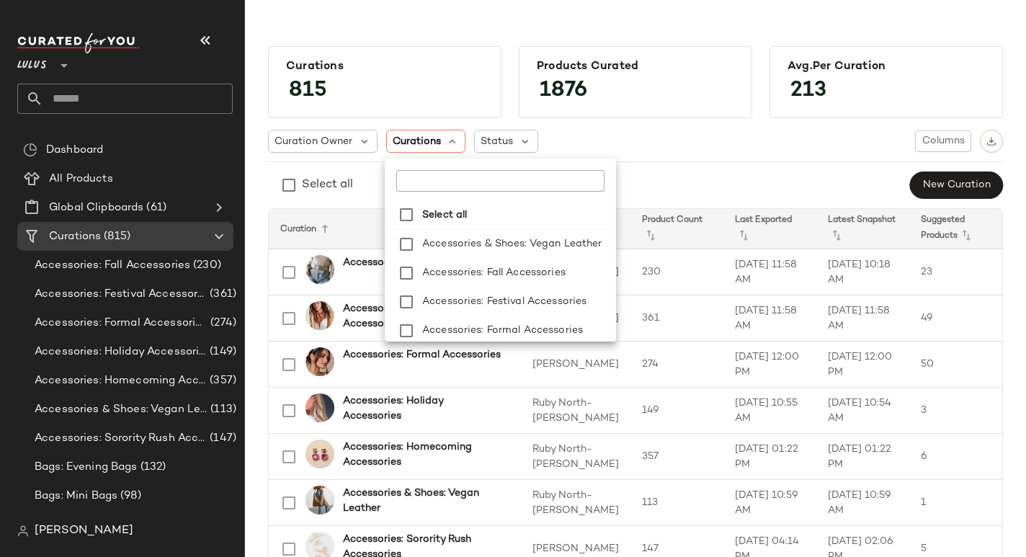
click at [659, 184] on div "Select all New Curation" at bounding box center [635, 185] width 735 height 29
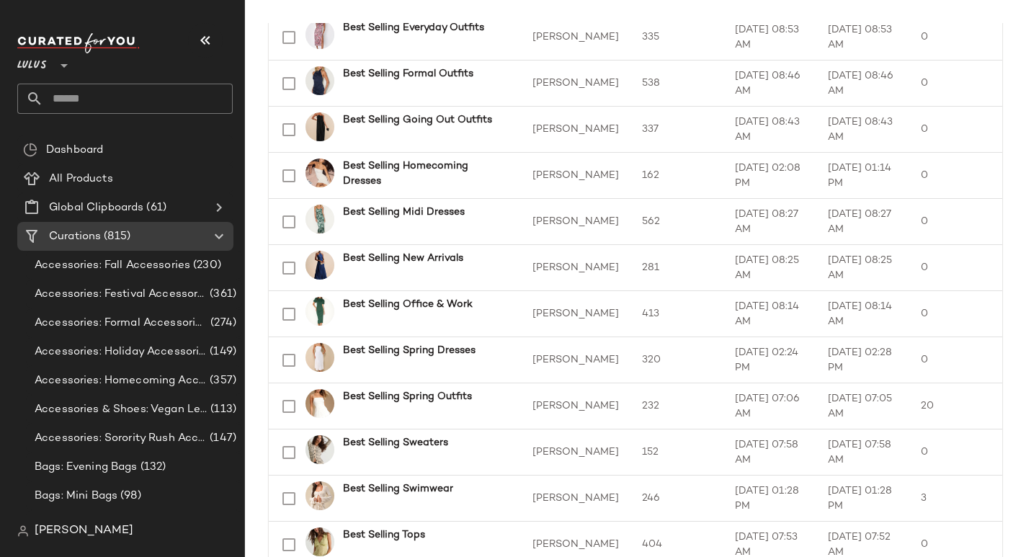
scroll to position [2083, 0]
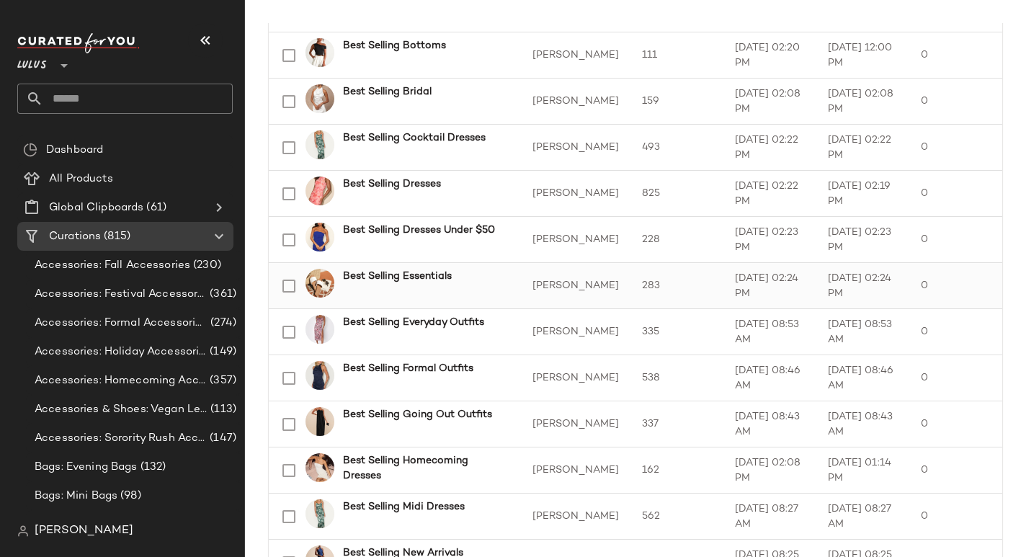
scroll to position [77, 0]
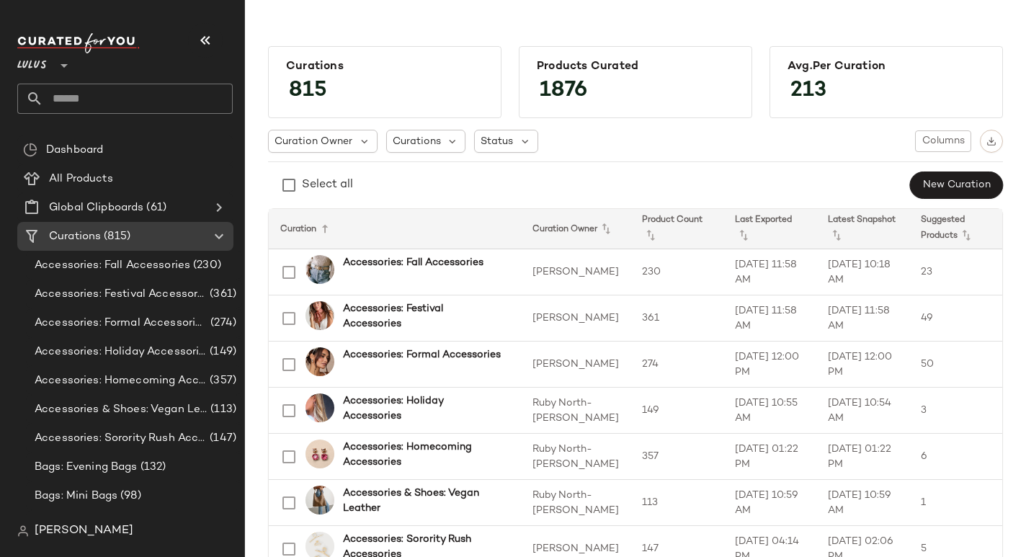
click at [795, 195] on div "Select all New Curation" at bounding box center [635, 185] width 735 height 29
